Goal: Transaction & Acquisition: Purchase product/service

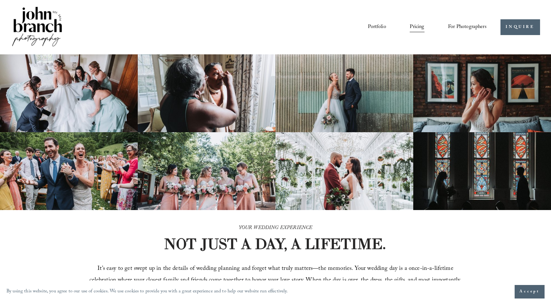
click at [0, 0] on span "Presets" at bounding box center [0, 0] width 0 height 0
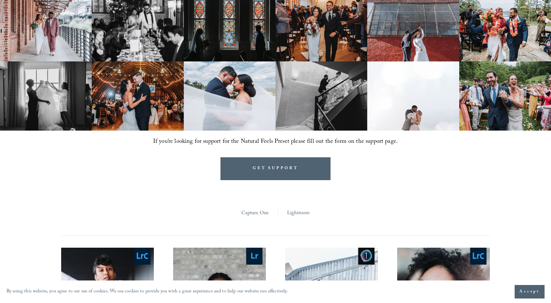
scroll to position [470, 0]
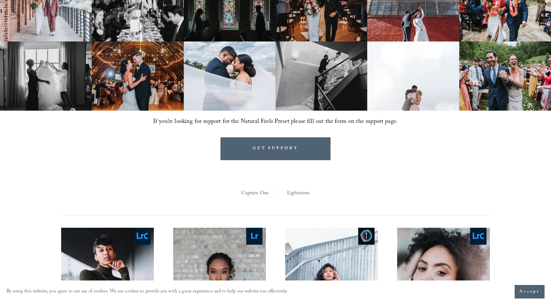
click at [298, 189] on link "Lightroom" at bounding box center [298, 194] width 23 height 10
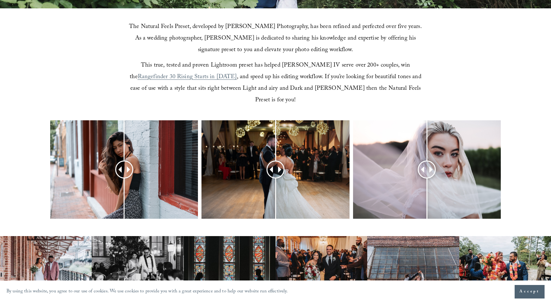
scroll to position [209, 0]
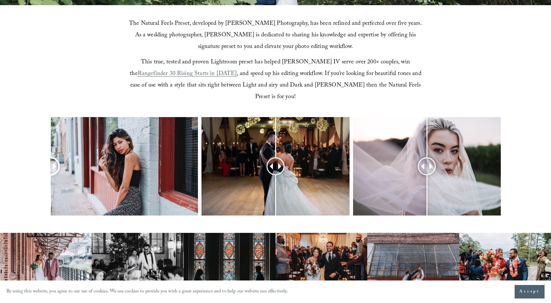
drag, startPoint x: 124, startPoint y: 152, endPoint x: 33, endPoint y: 162, distance: 91.9
click at [33, 162] on div at bounding box center [275, 175] width 551 height 116
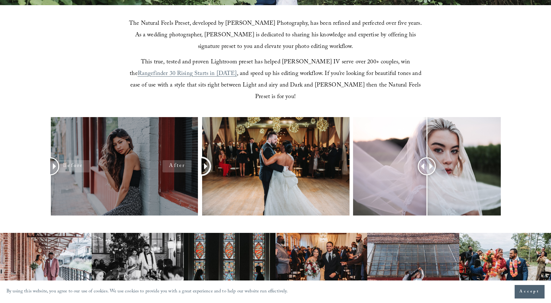
drag, startPoint x: 277, startPoint y: 152, endPoint x: 194, endPoint y: 166, distance: 83.8
click at [194, 166] on div at bounding box center [275, 175] width 551 height 116
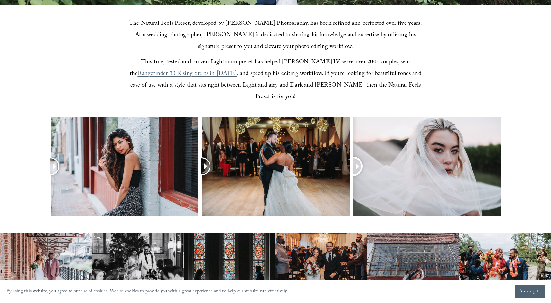
drag, startPoint x: 429, startPoint y: 153, endPoint x: 352, endPoint y: 152, distance: 76.6
click at [352, 152] on div at bounding box center [275, 175] width 551 height 116
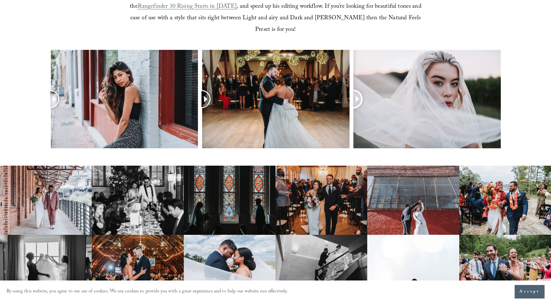
scroll to position [221, 0]
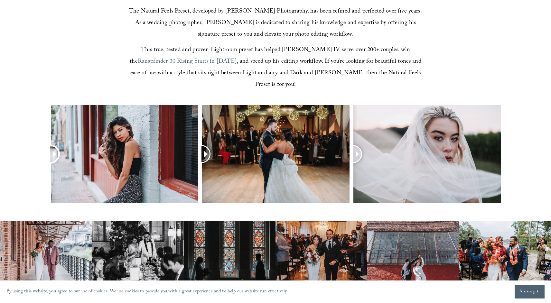
drag, startPoint x: 57, startPoint y: 137, endPoint x: 2, endPoint y: 152, distance: 57.1
click at [2, 152] on div at bounding box center [275, 163] width 551 height 116
drag, startPoint x: 207, startPoint y: 142, endPoint x: 210, endPoint y: 148, distance: 6.2
click at [210, 148] on div at bounding box center [210, 154] width 16 height 16
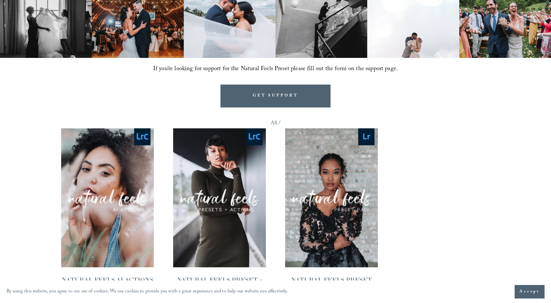
scroll to position [565, 0]
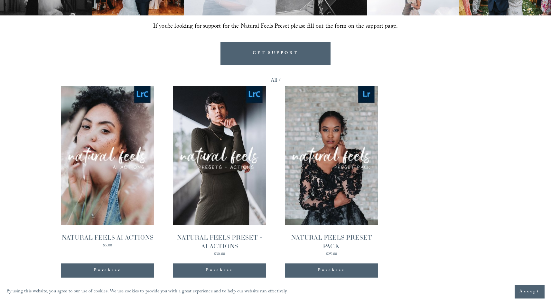
click at [221, 194] on link "Quick View NATURAL FEELS PRESET + AI ACTIONS $30.00" at bounding box center [219, 171] width 93 height 170
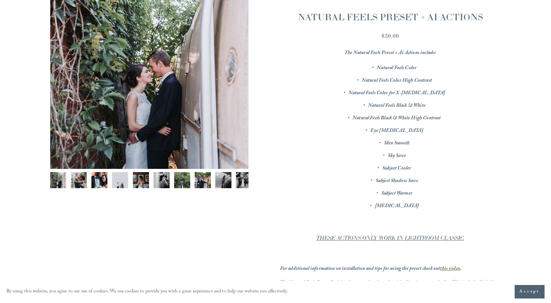
scroll to position [124, 0]
click at [394, 241] on em "THESE ACTIONS ONLY WORK IN LIGHTROOM CLASSIC" at bounding box center [390, 238] width 148 height 7
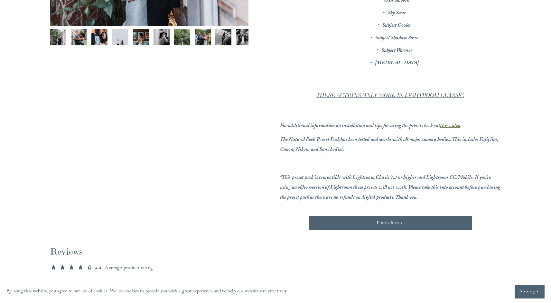
scroll to position [268, 0]
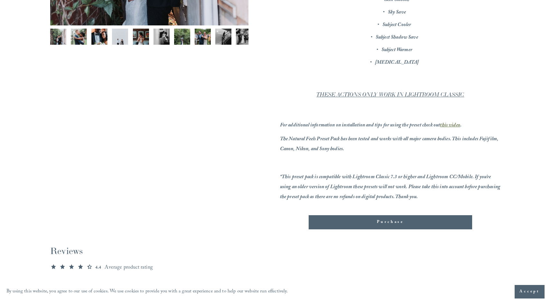
click at [454, 126] on em "this video" at bounding box center [450, 125] width 20 height 9
